Goal: Browse casually

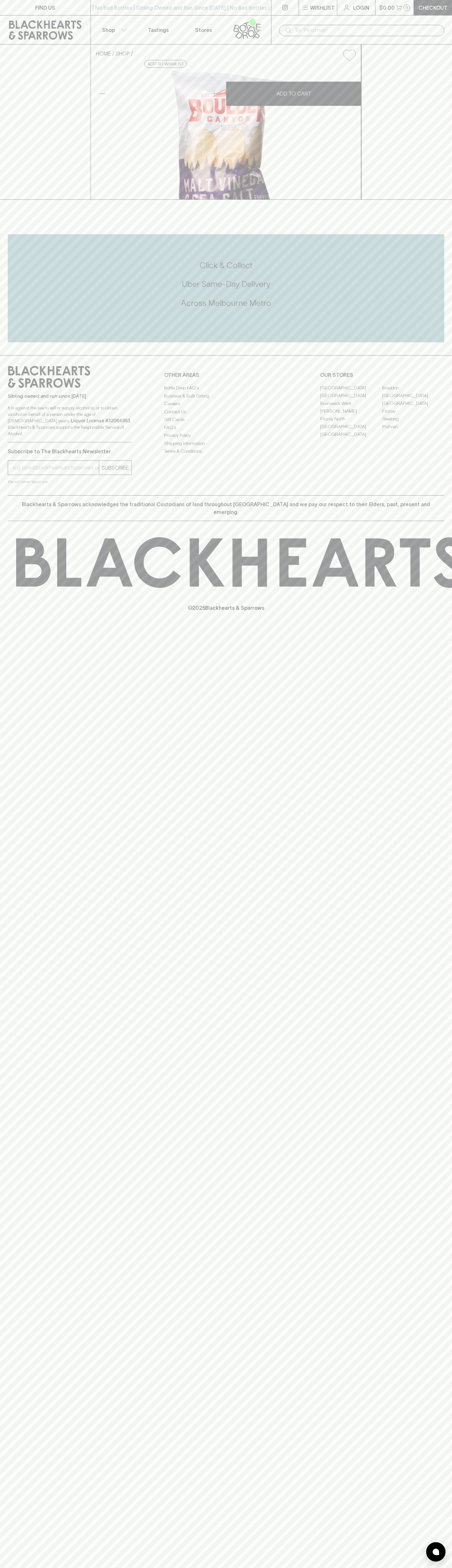
click at [261, 21] on icon at bounding box center [247, 28] width 37 height 21
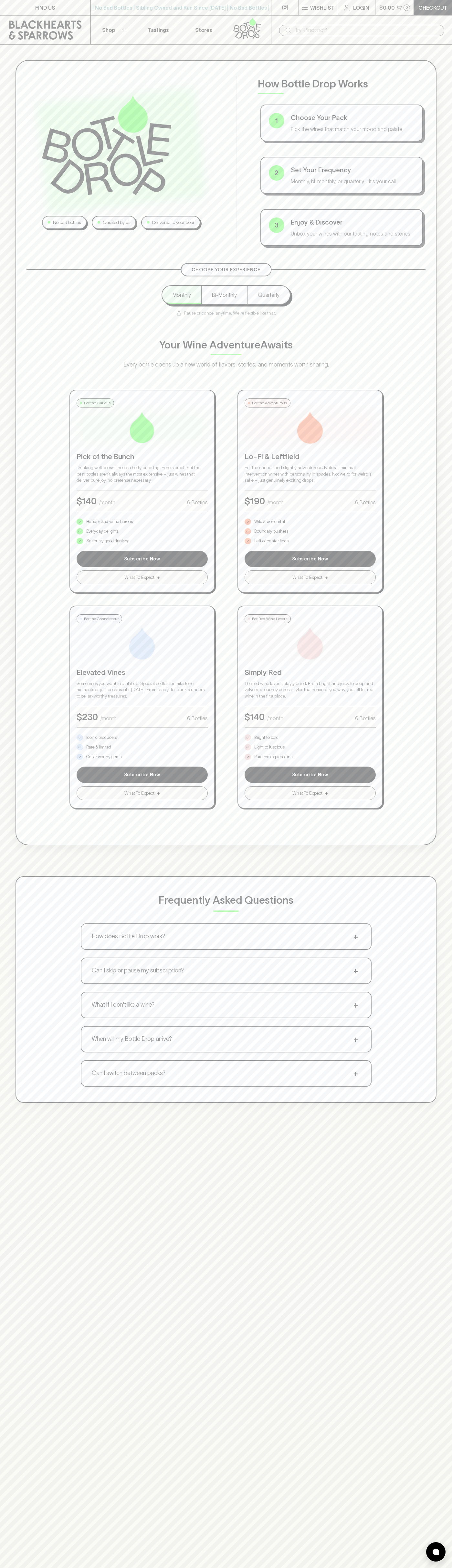
click at [441, 551] on div "No bad bottles Curated by us Delivered to your door How Bottle Drop Works 1 Cho…" at bounding box center [226, 581] width 452 height 1074
click at [172, 1567] on html "FIND US | No Bad Bottles | Sibling Owned and Run Since [DATE] | No Bad Bottles …" at bounding box center [226, 1013] width 452 height 2027
click at [30, 1334] on div "No bad bottles Curated by us Delivered to your door How Bottle Drop Works 1 Cho…" at bounding box center [226, 828] width 452 height 1568
